Goal: Find contact information: Find contact information

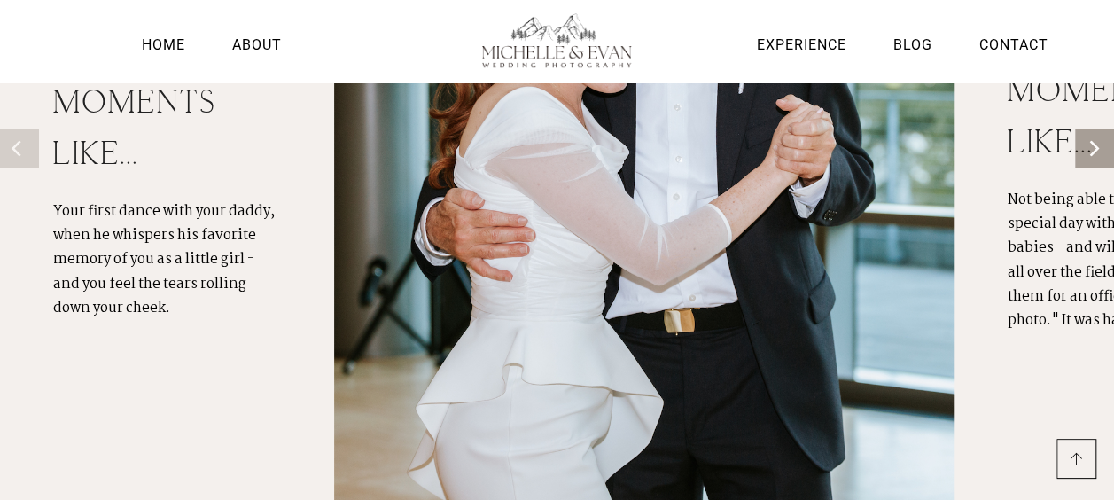
scroll to position [1410, 0]
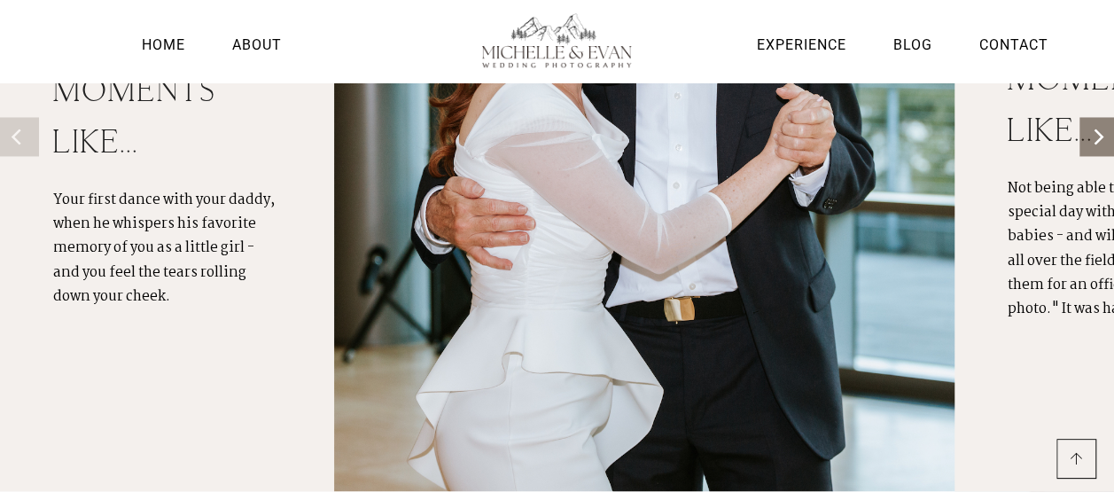
click at [1088, 130] on button "Next" at bounding box center [1099, 136] width 39 height 39
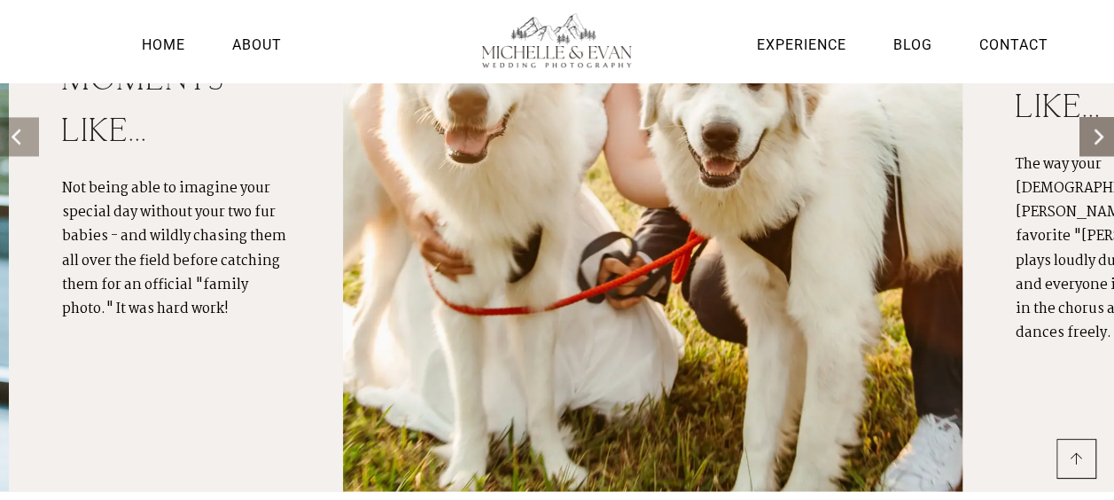
click at [1088, 130] on button "Next" at bounding box center [1099, 136] width 39 height 39
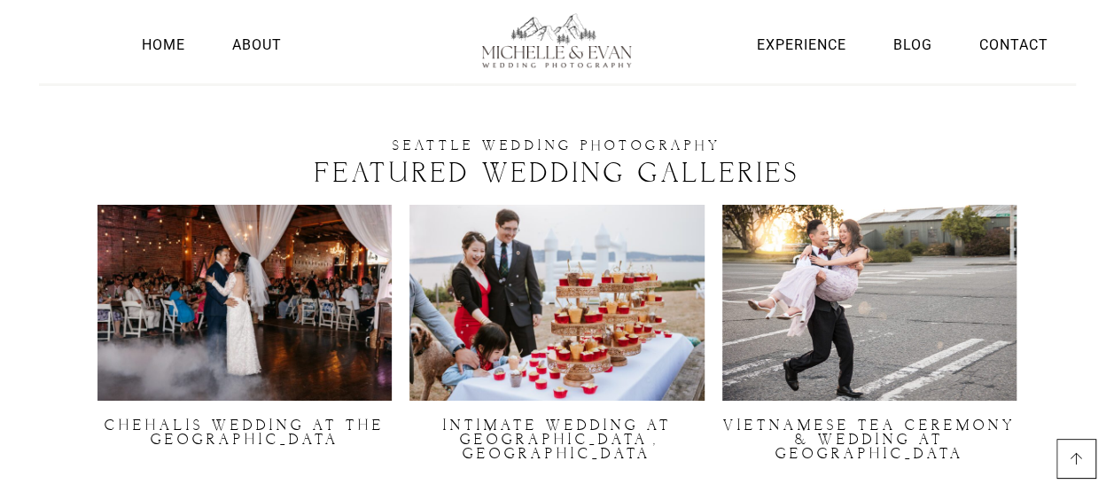
scroll to position [3200, 0]
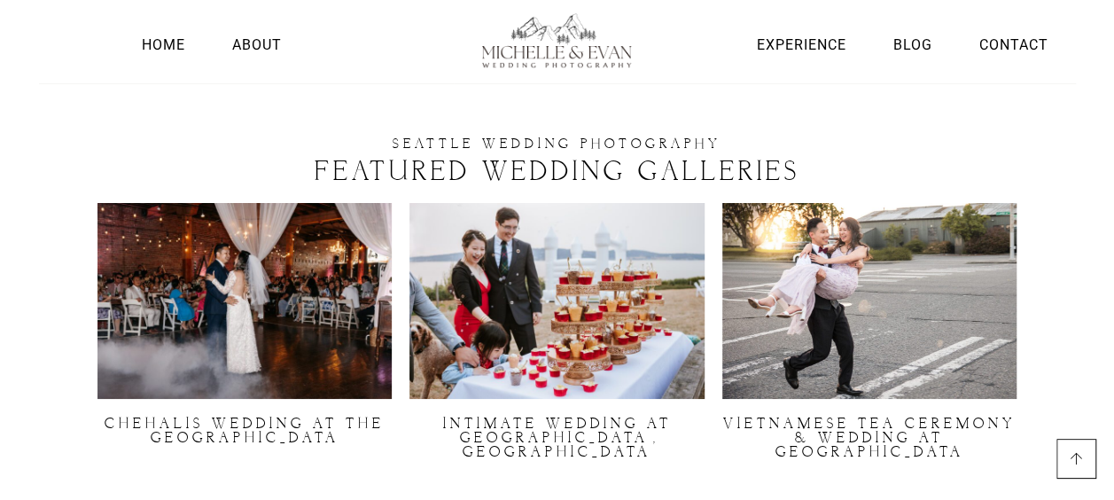
click at [860, 255] on img at bounding box center [869, 301] width 294 height 197
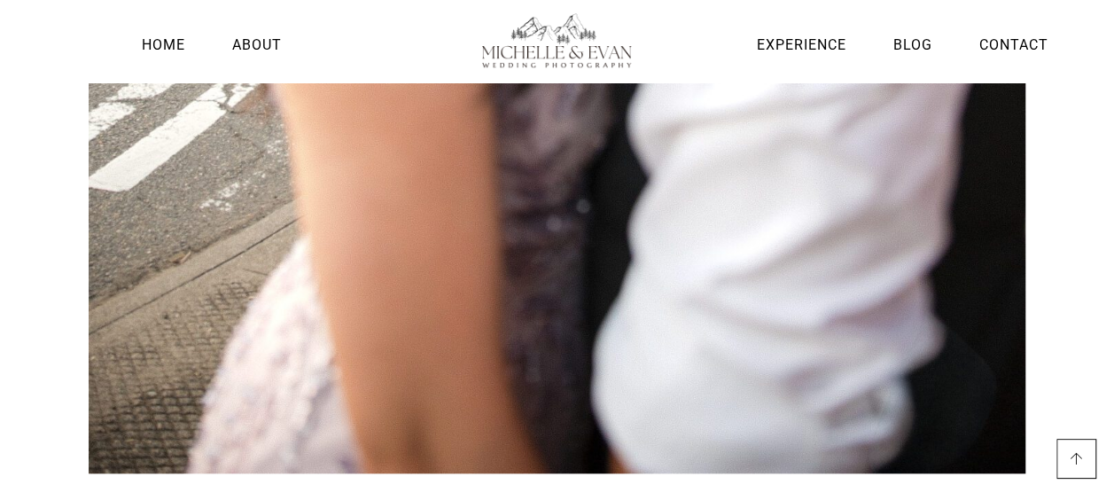
scroll to position [11359, 0]
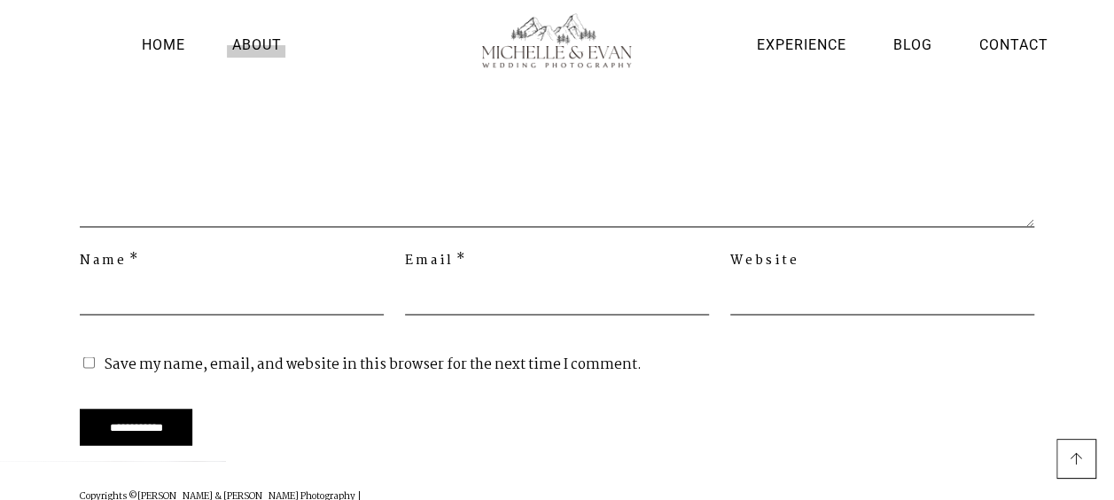
click at [250, 43] on link "About" at bounding box center [256, 45] width 58 height 24
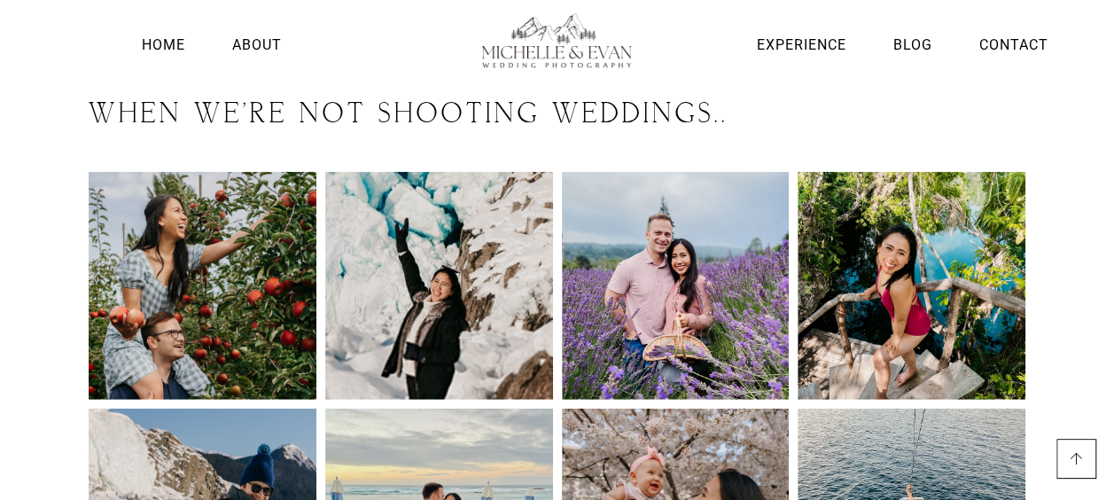
scroll to position [2538, 0]
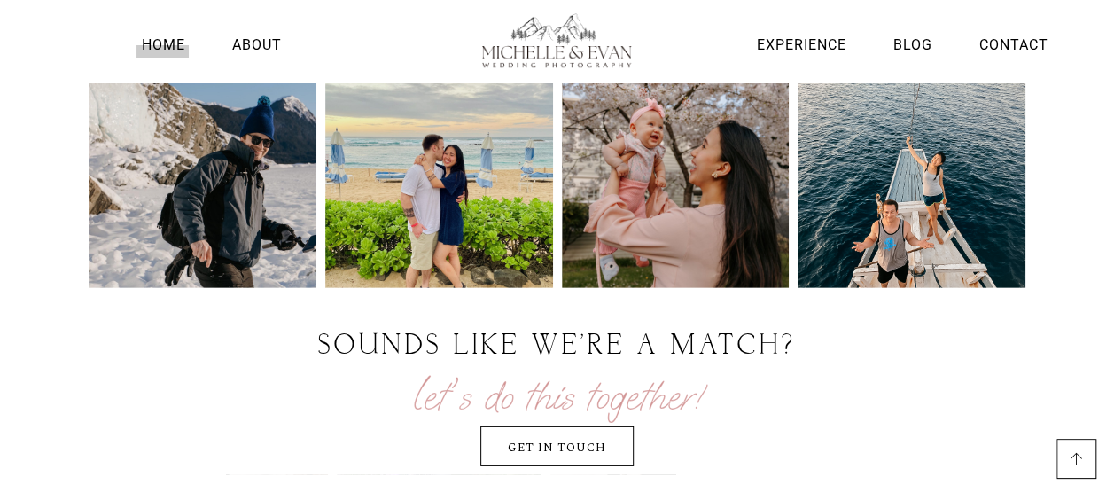
click at [163, 46] on link "Home" at bounding box center [162, 45] width 52 height 24
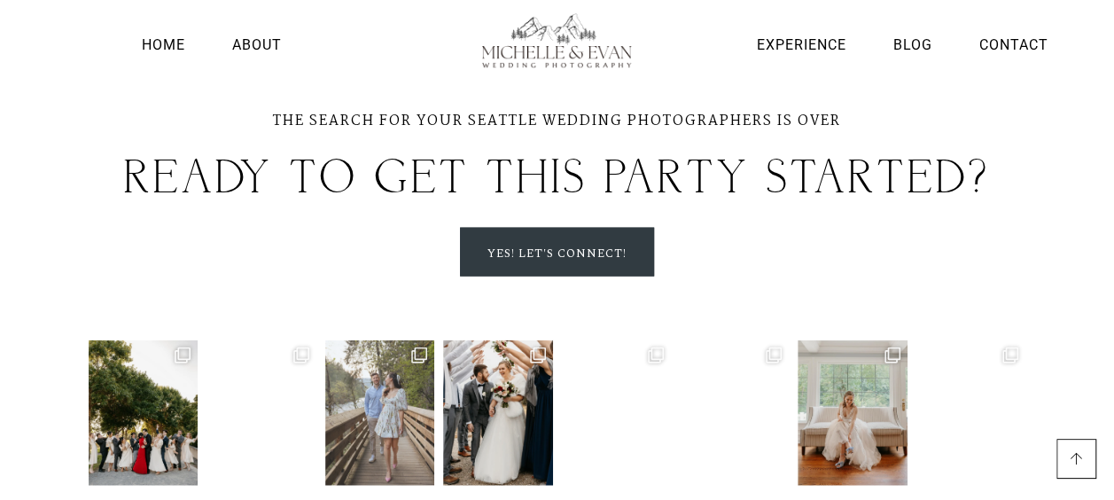
scroll to position [5169, 0]
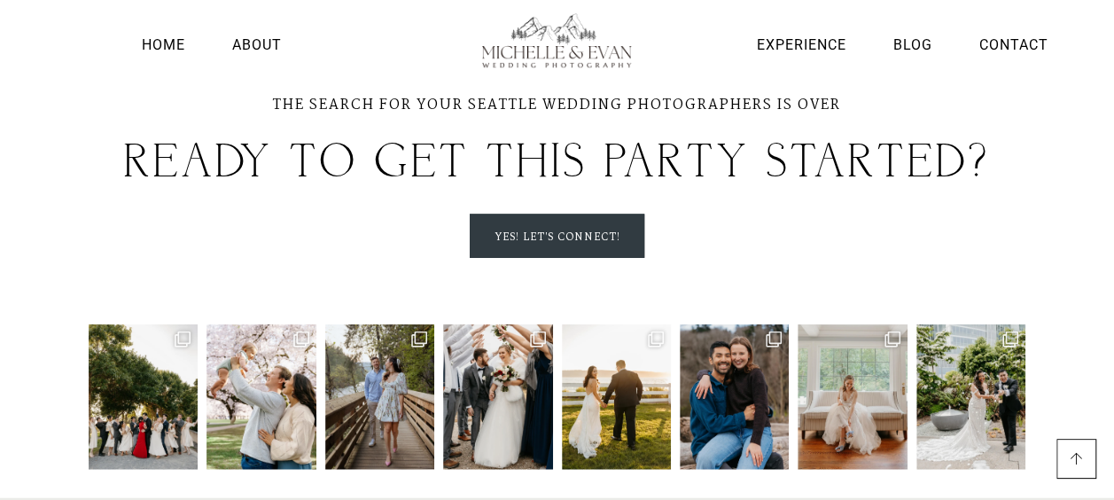
click at [542, 227] on span "Yes! let's connect!" at bounding box center [557, 237] width 125 height 20
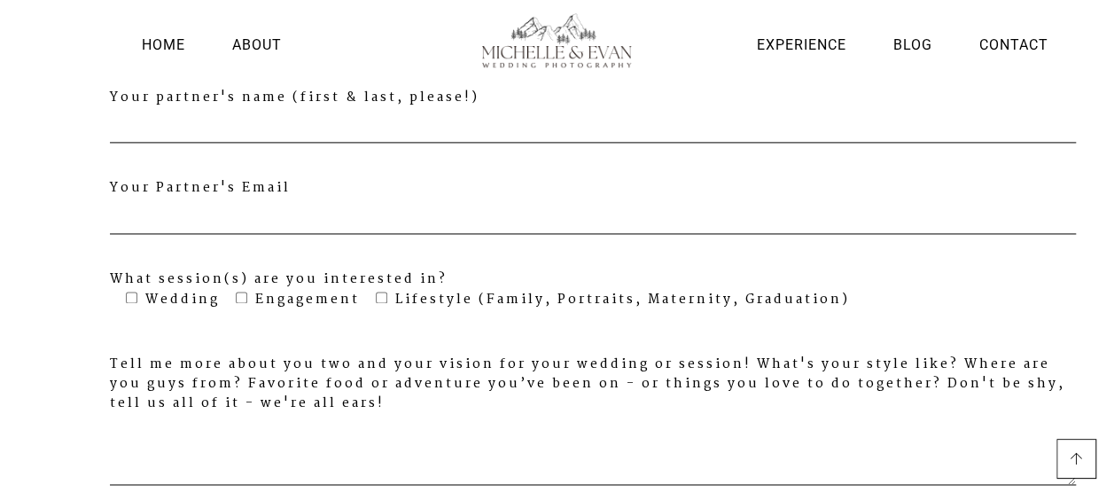
scroll to position [1179, 0]
